Goal: Entertainment & Leisure: Consume media (video, audio)

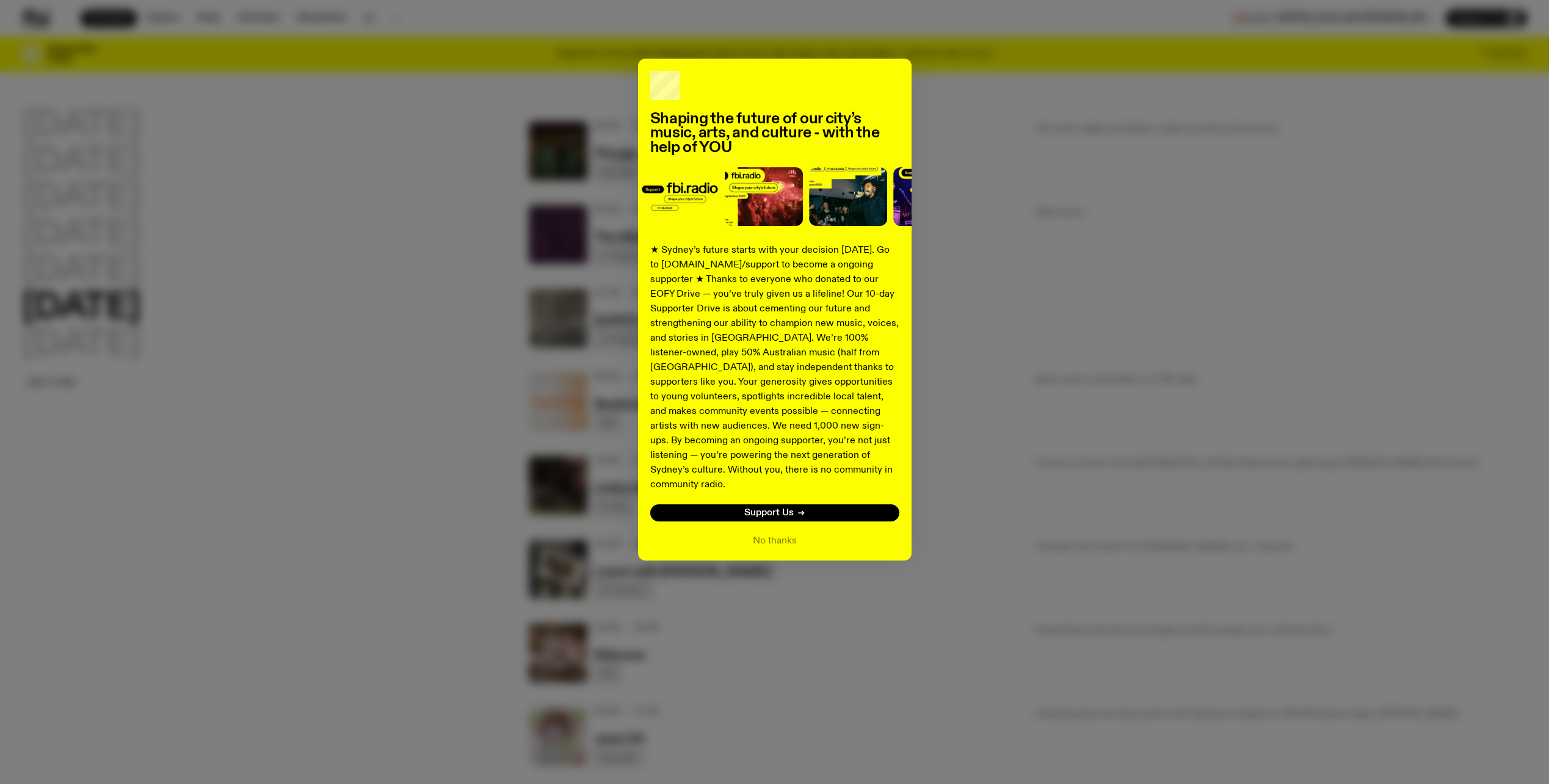
scroll to position [61, 0]
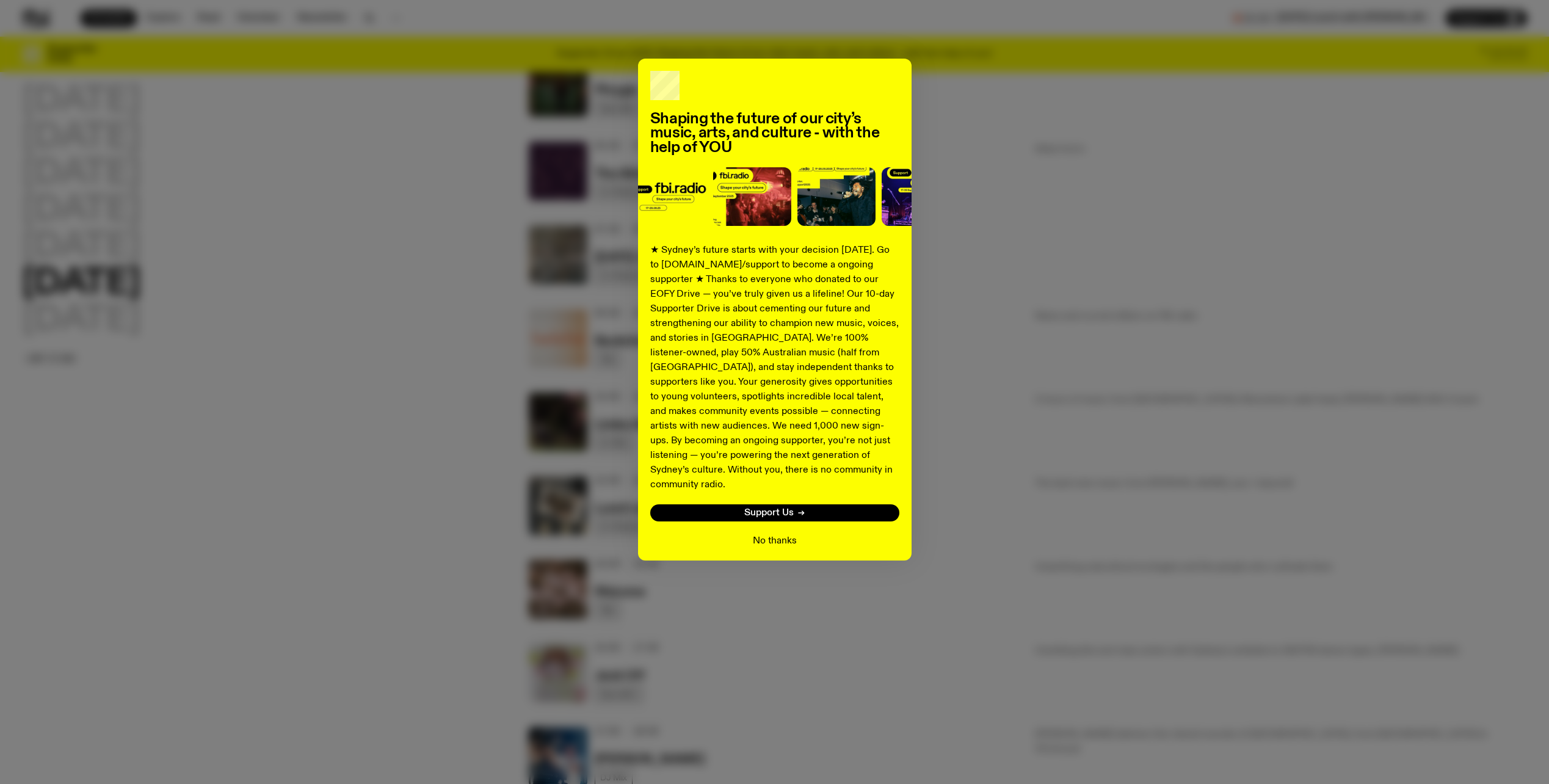
click at [795, 534] on button "No thanks" at bounding box center [775, 541] width 44 height 15
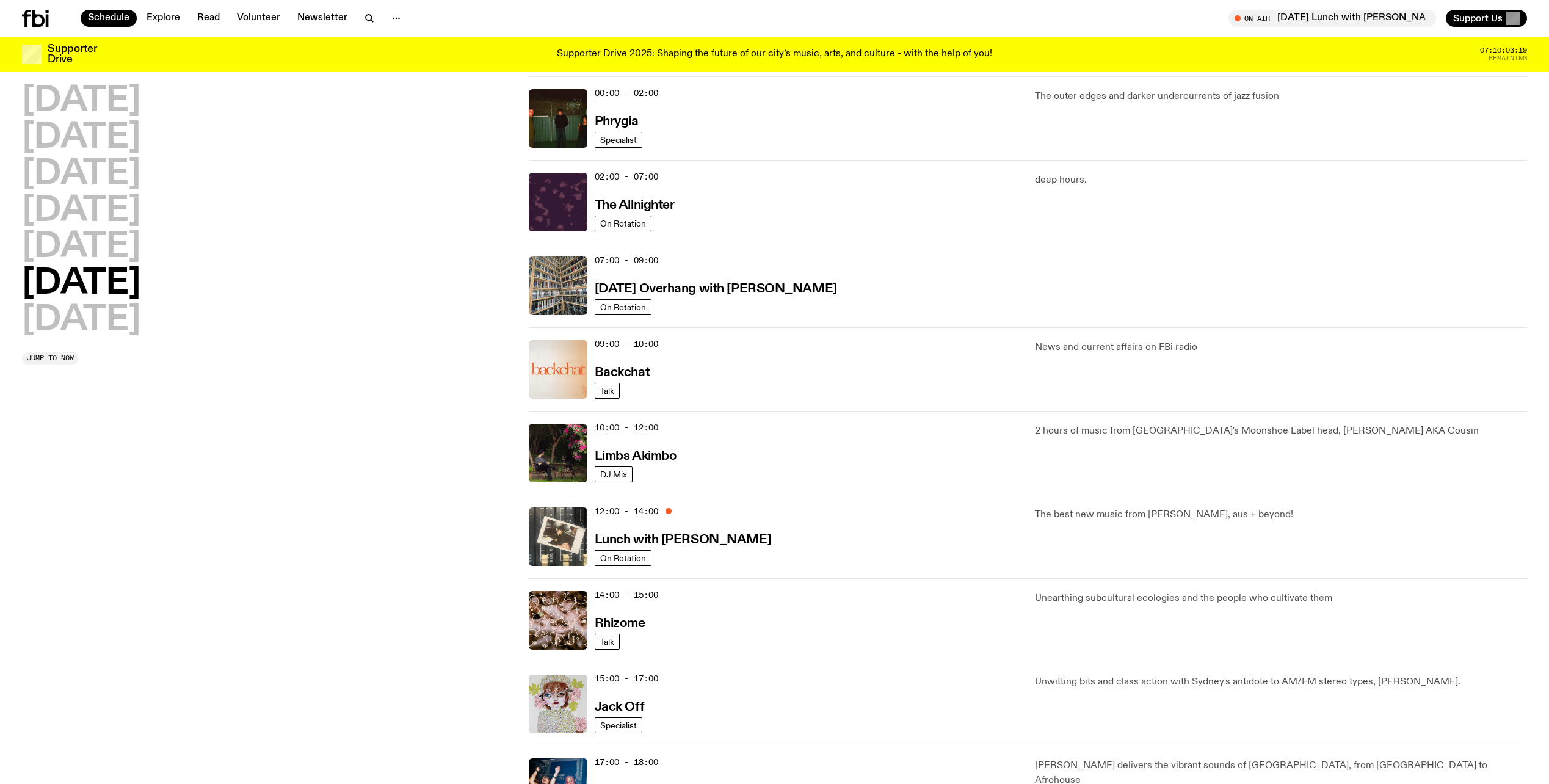
scroll to position [0, 0]
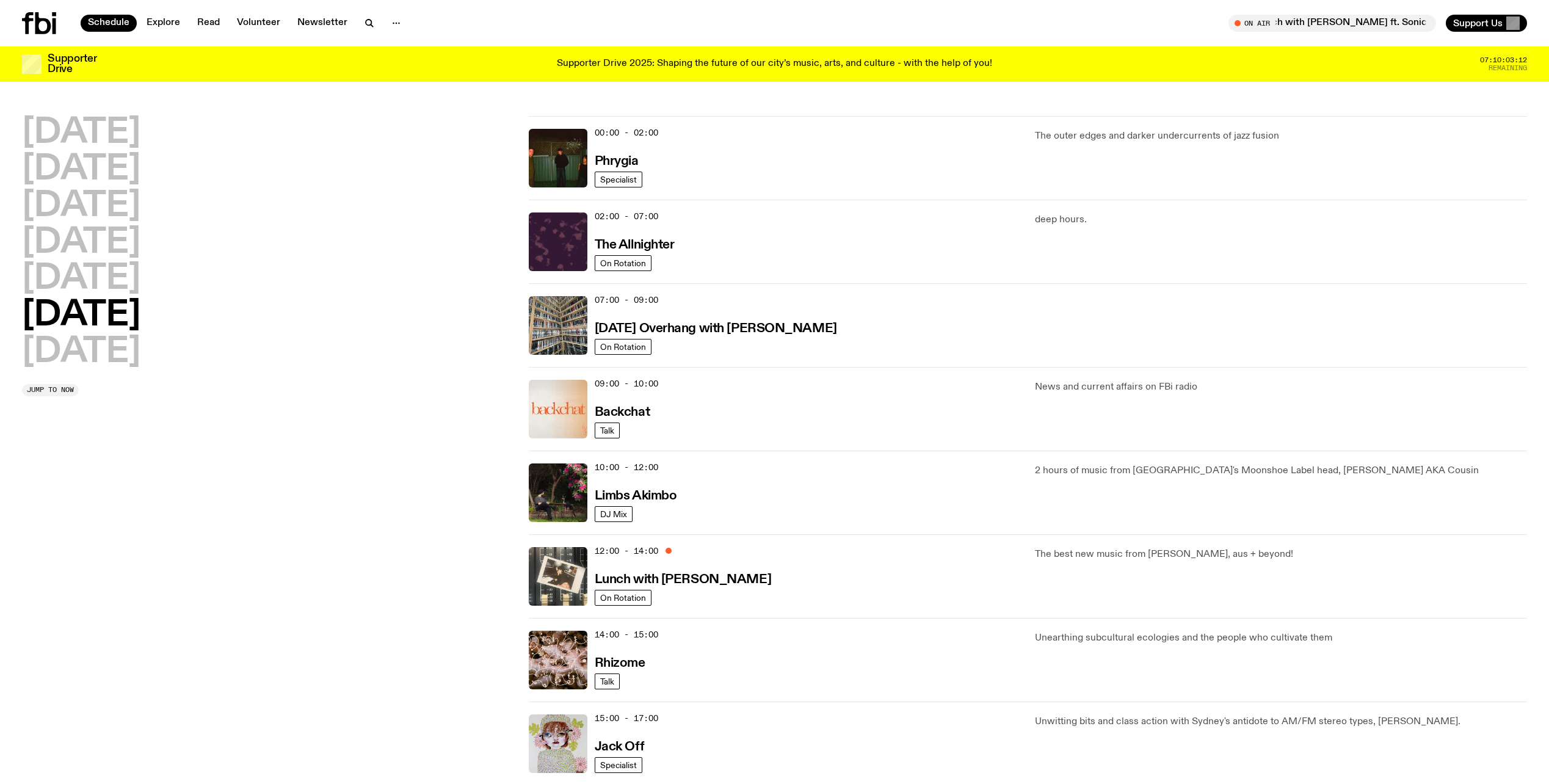
click at [842, 421] on div "09:00 - 10:00 Backchat" at bounding box center [808, 409] width 426 height 59
click at [819, 516] on div "10:00 - 12:00 Limbs Akimbo" at bounding box center [808, 493] width 426 height 59
click at [641, 498] on h3 "Limbs Akimbo" at bounding box center [636, 496] width 82 height 13
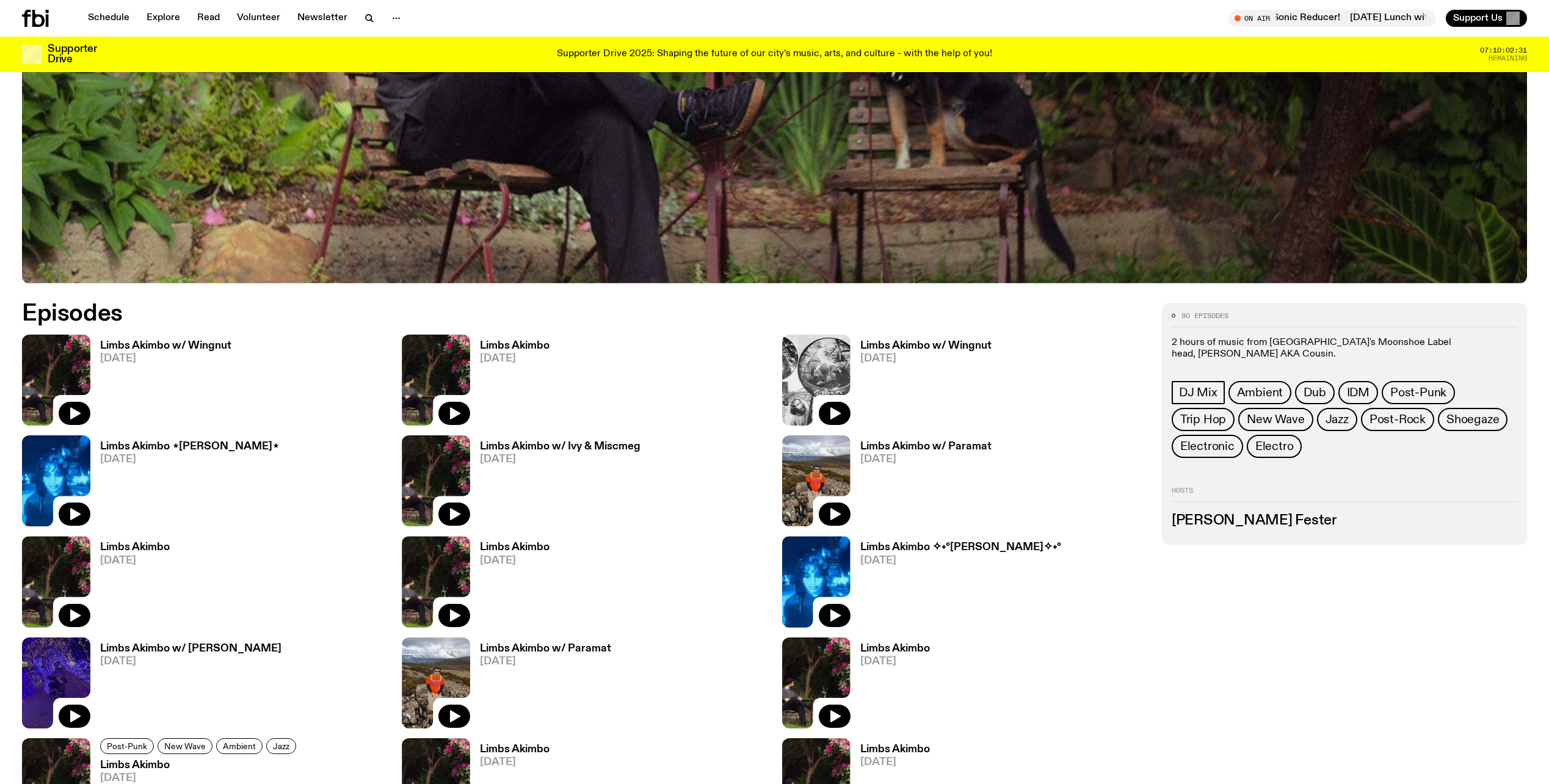
scroll to position [788, 0]
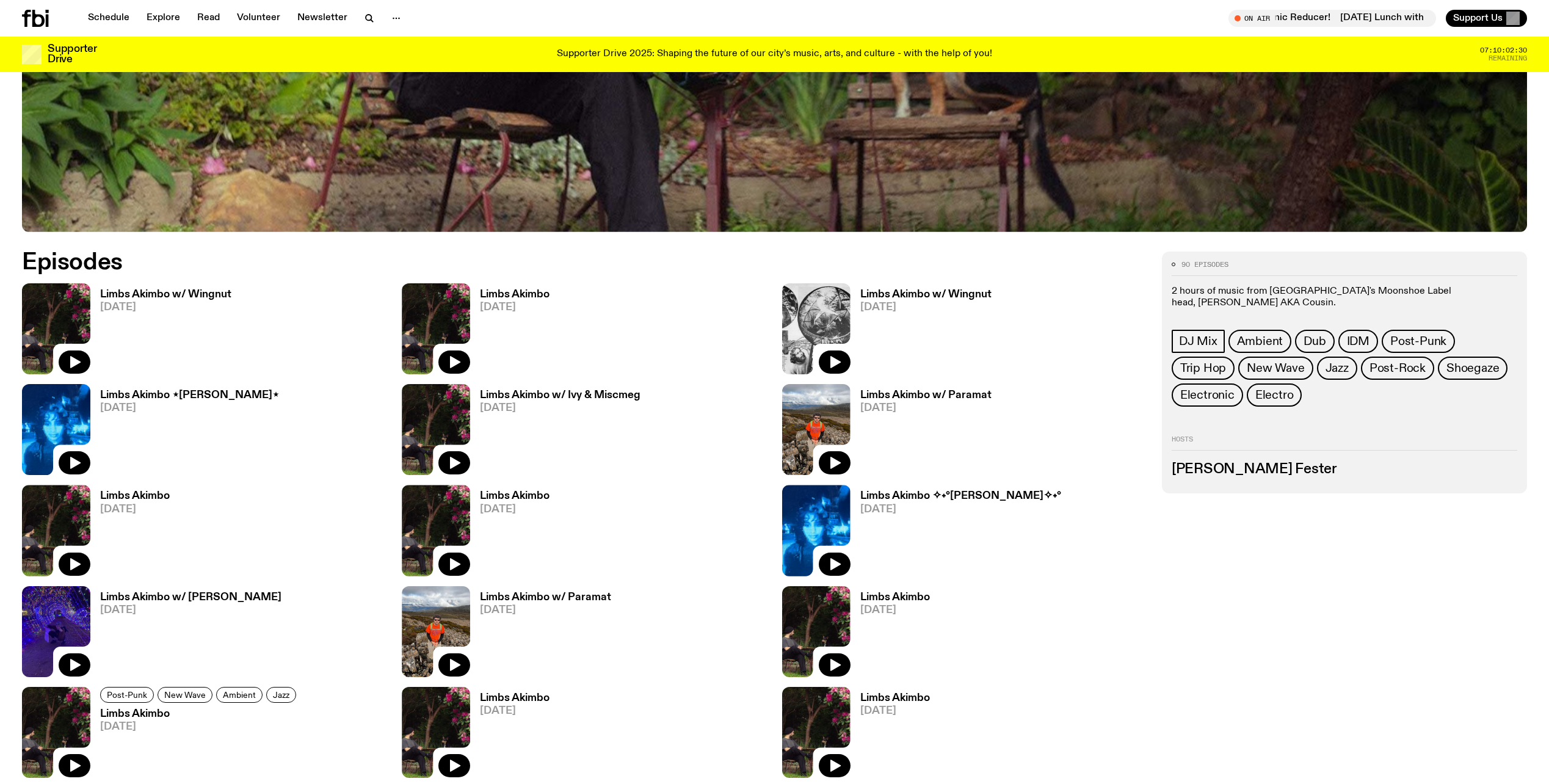
click at [218, 296] on h3 "Limbs Akimbo w/ Wingnut" at bounding box center [165, 294] width 131 height 10
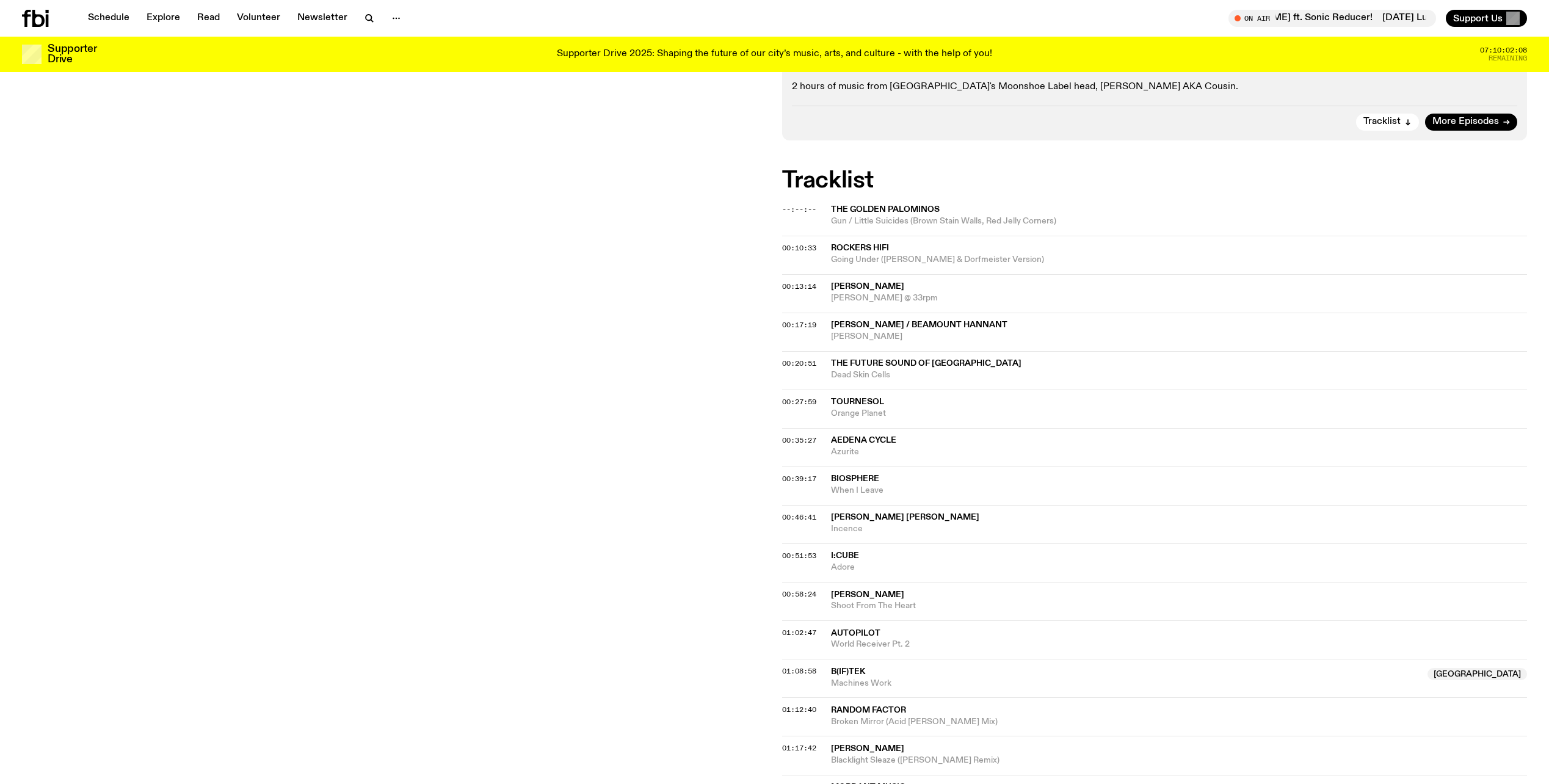
scroll to position [303, 0]
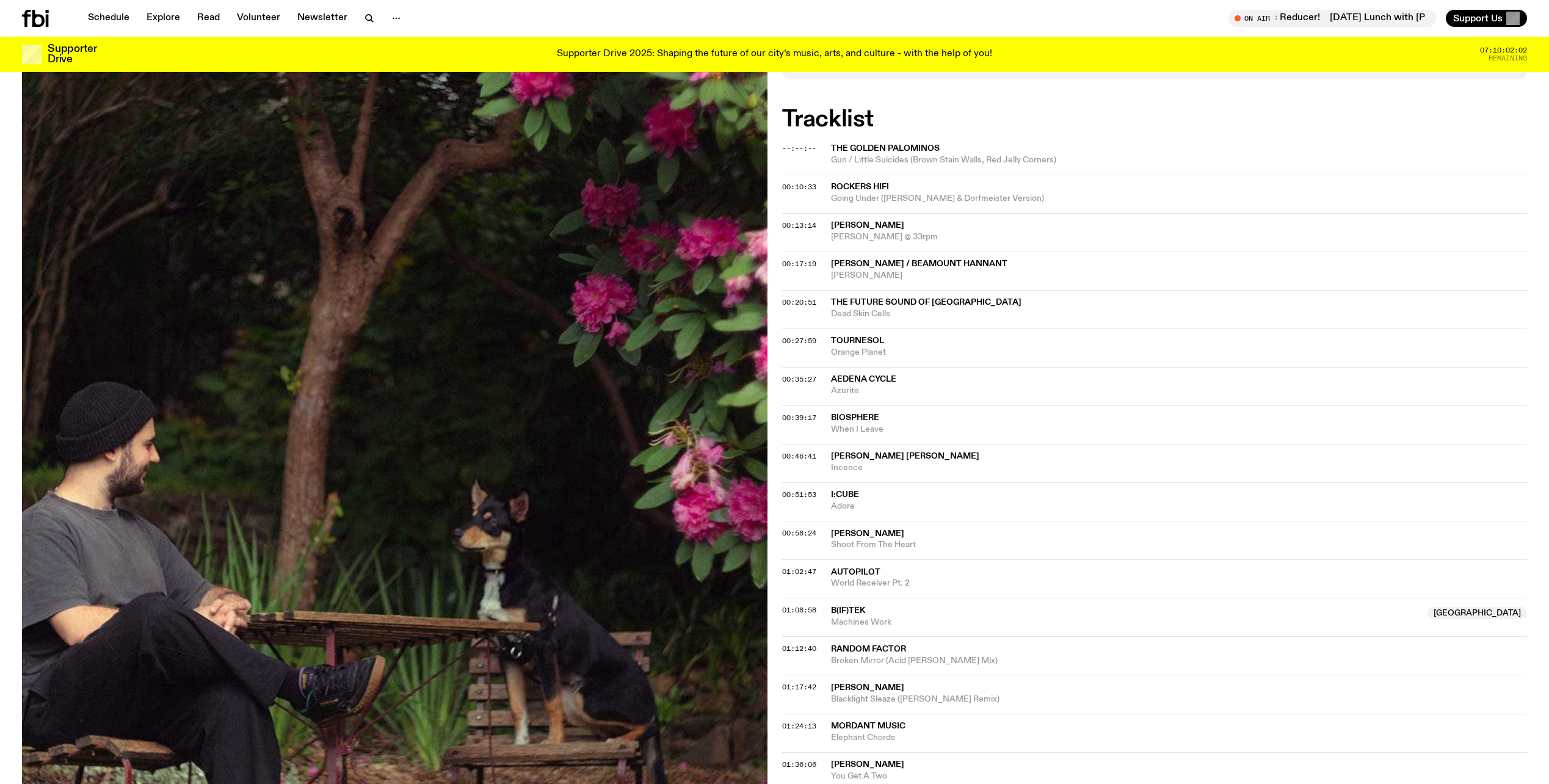
click at [866, 530] on span "[PERSON_NAME]" at bounding box center [868, 534] width 74 height 9
click at [860, 571] on span "Autopilot" at bounding box center [855, 572] width 49 height 9
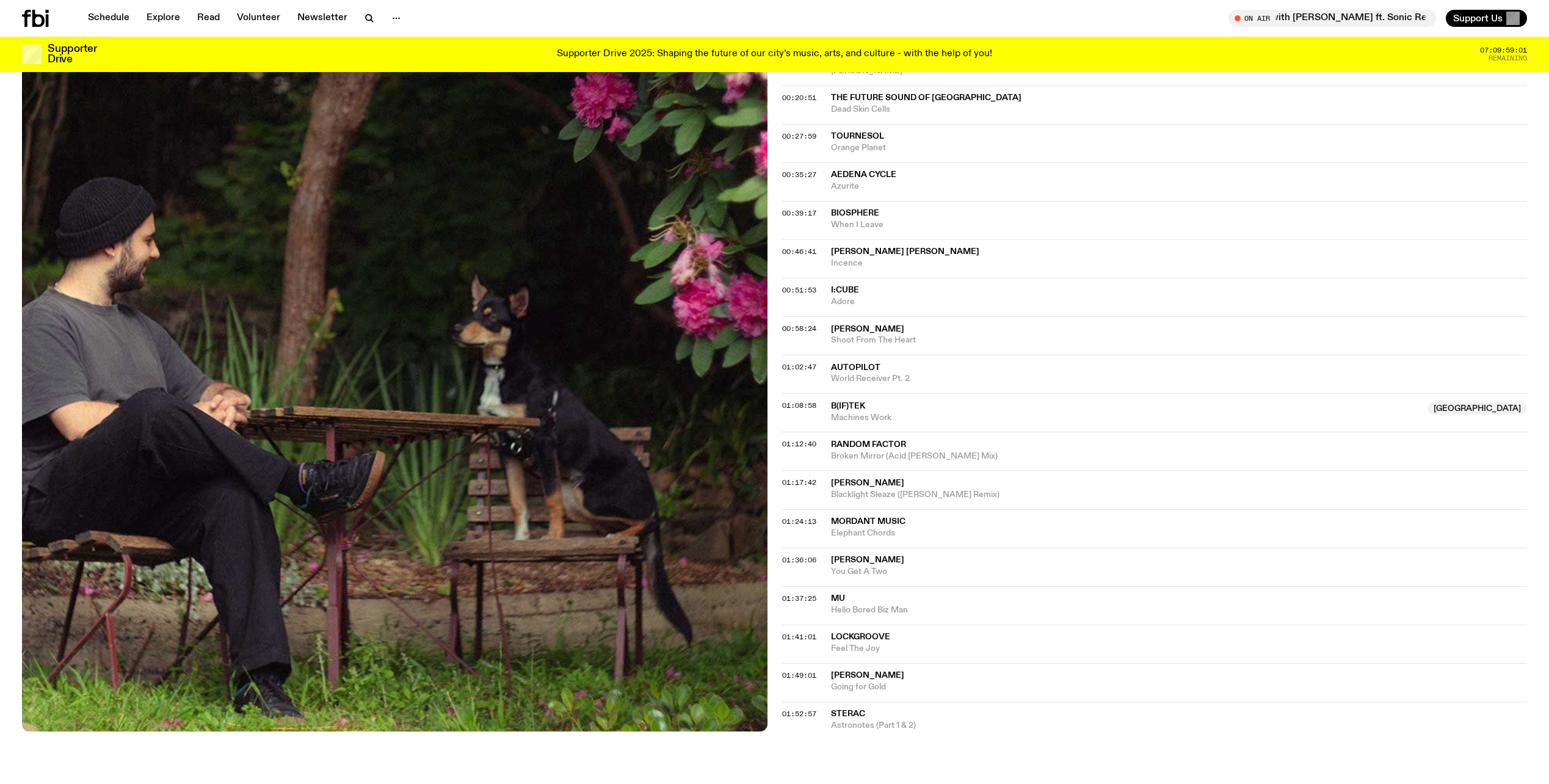
scroll to position [486, 0]
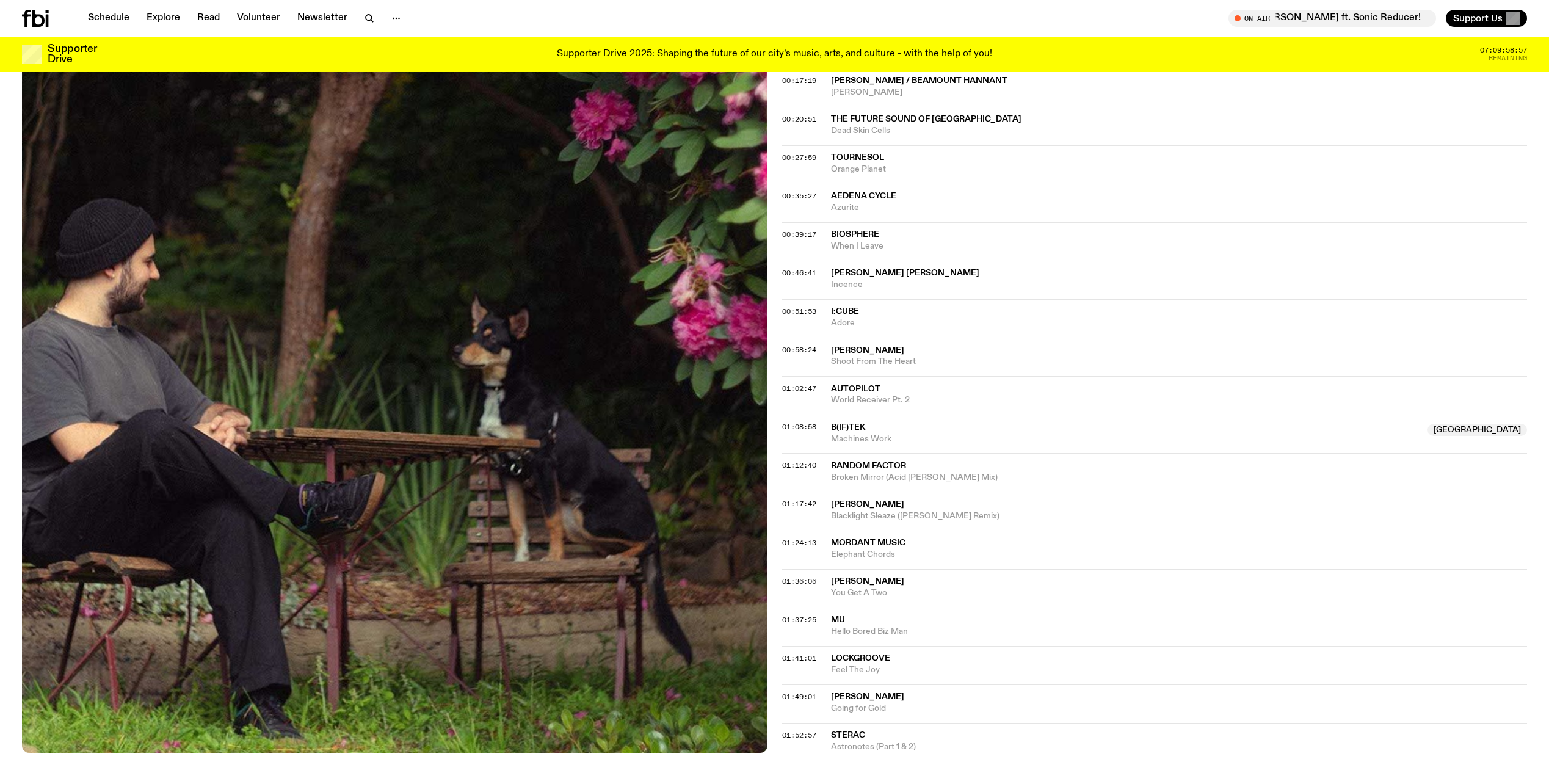
click at [850, 315] on span "I:Cube" at bounding box center [845, 312] width 28 height 9
